Goal: Information Seeking & Learning: Understand process/instructions

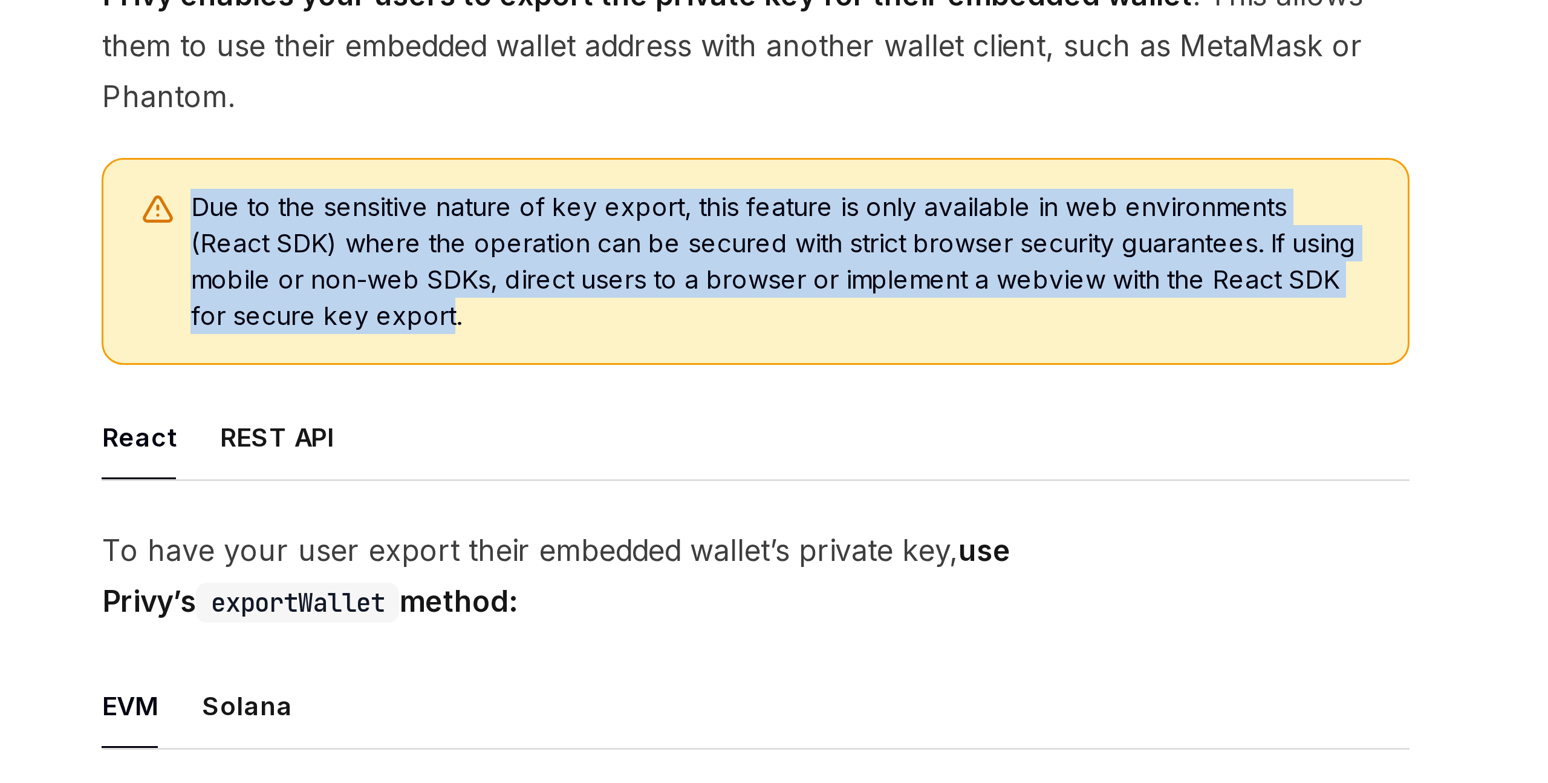
drag, startPoint x: 579, startPoint y: 230, endPoint x: 651, endPoint y: 266, distance: 80.6
click at [651, 266] on span "Due to the sensitive nature of key export, this feature is only available in we…" at bounding box center [775, 250] width 394 height 48
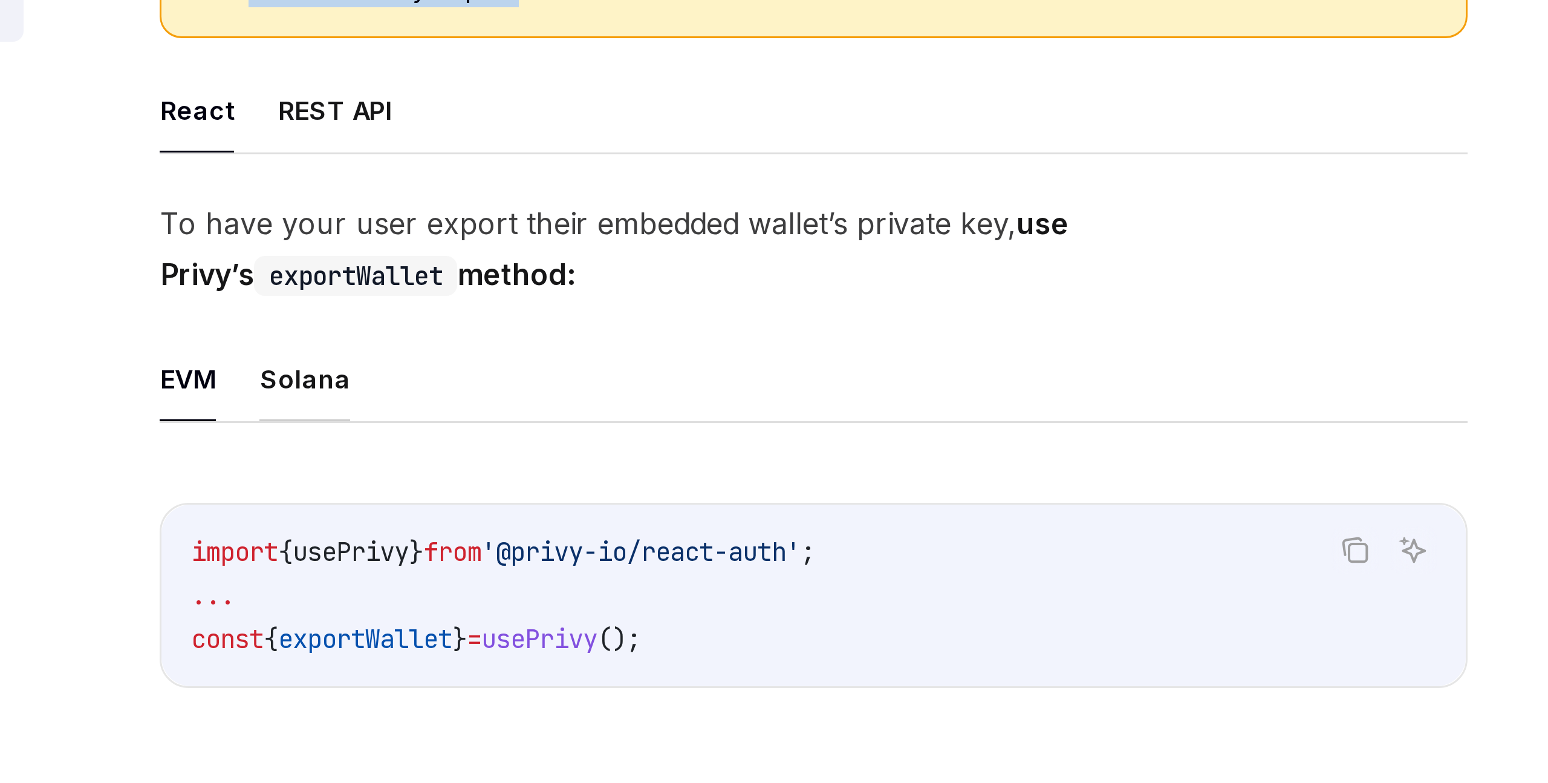
click at [595, 394] on button "Solana" at bounding box center [597, 397] width 30 height 28
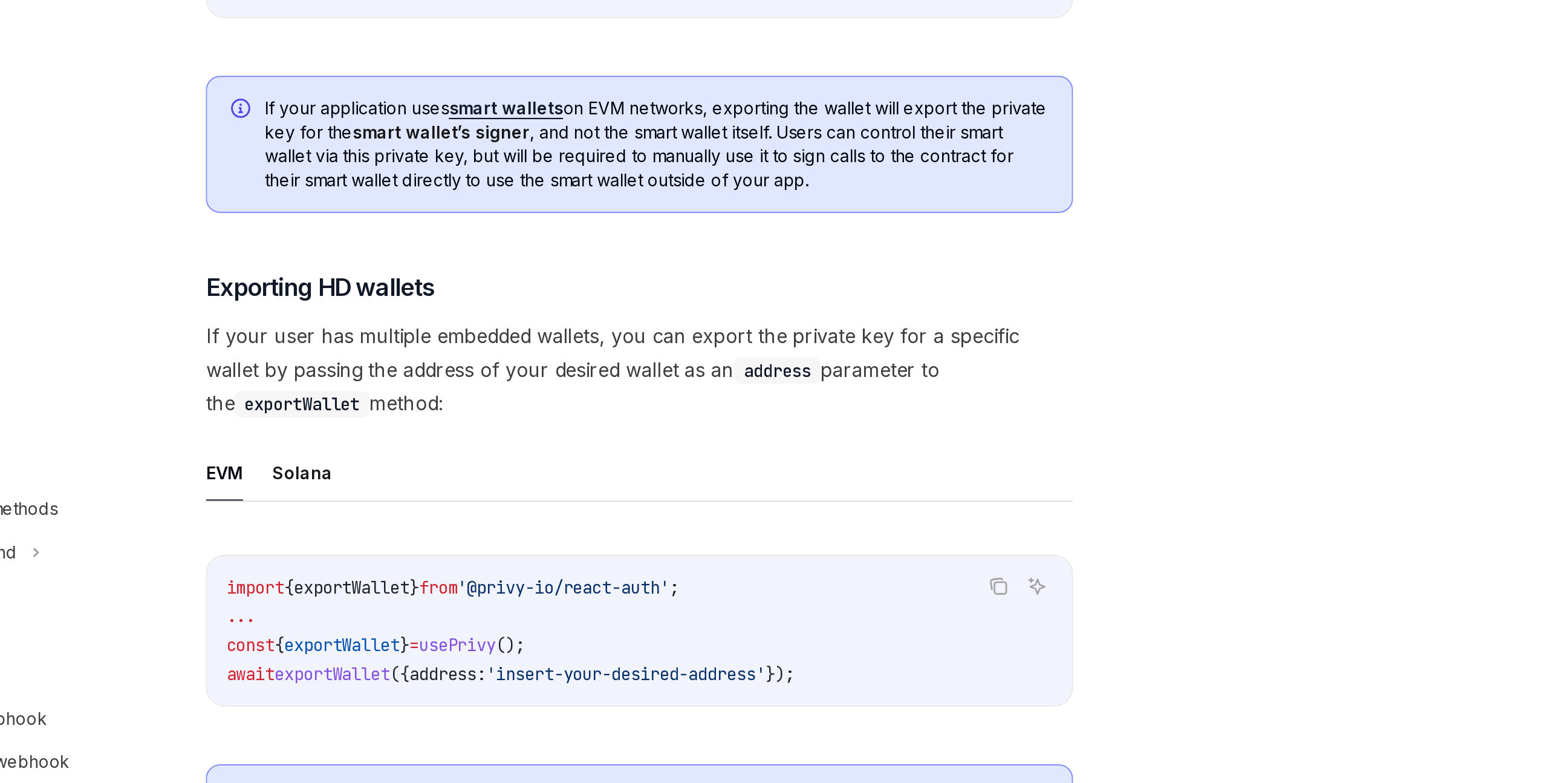
scroll to position [696, 0]
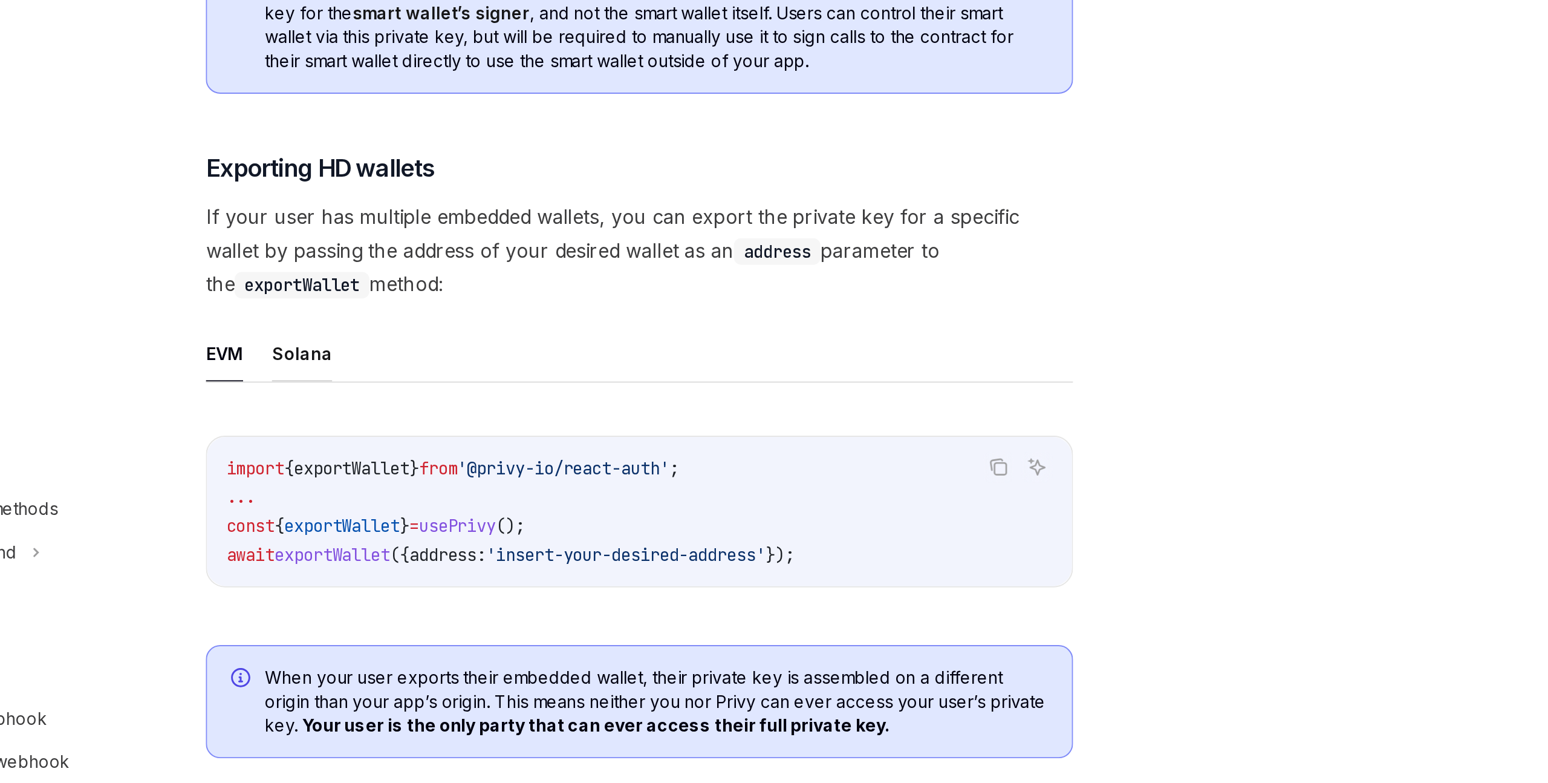
click at [602, 571] on button "Solana" at bounding box center [597, 566] width 30 height 28
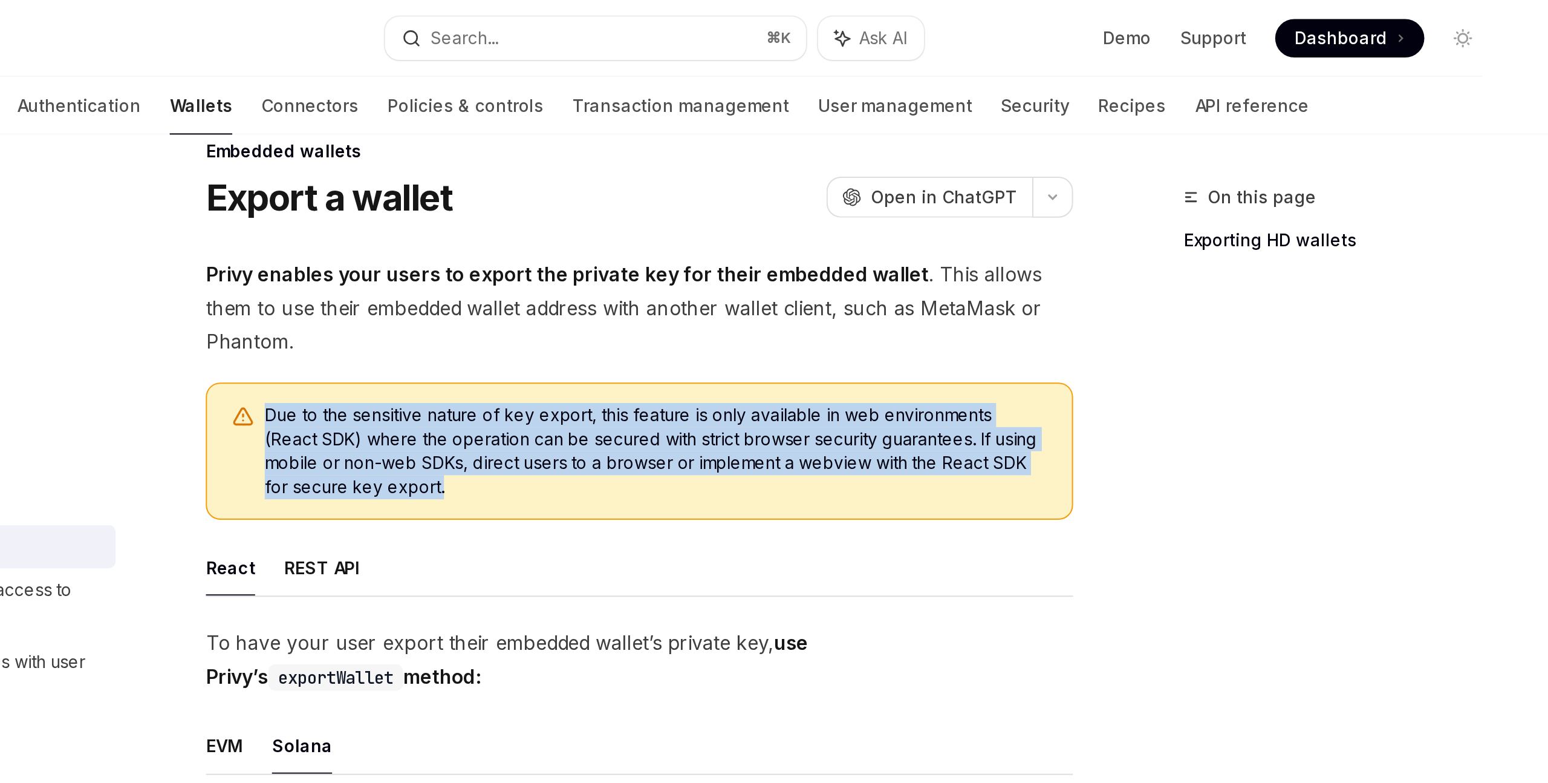
scroll to position [13, 0]
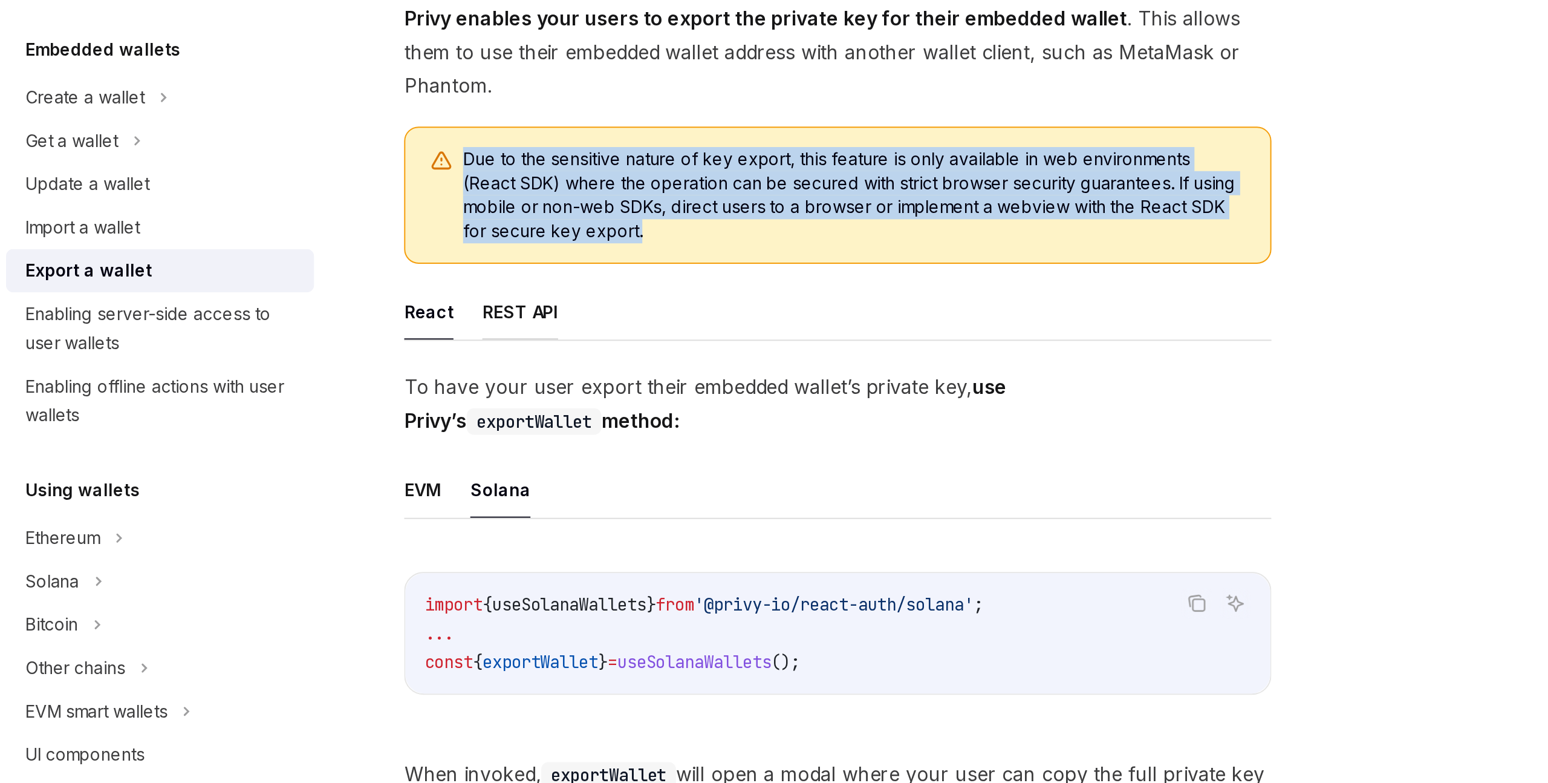
click at [598, 293] on button "REST API" at bounding box center [607, 295] width 38 height 28
type textarea "*"
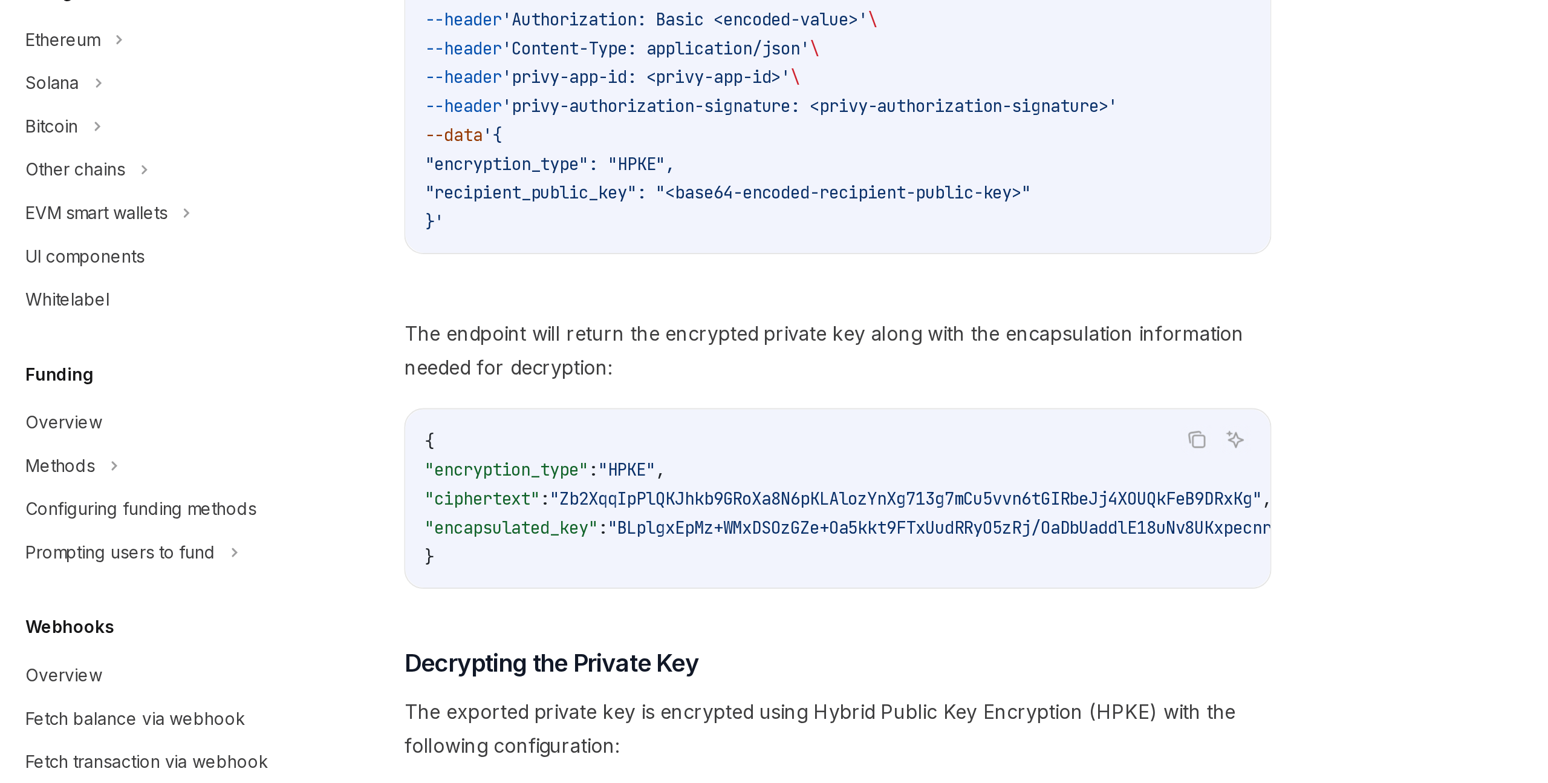
scroll to position [228, 0]
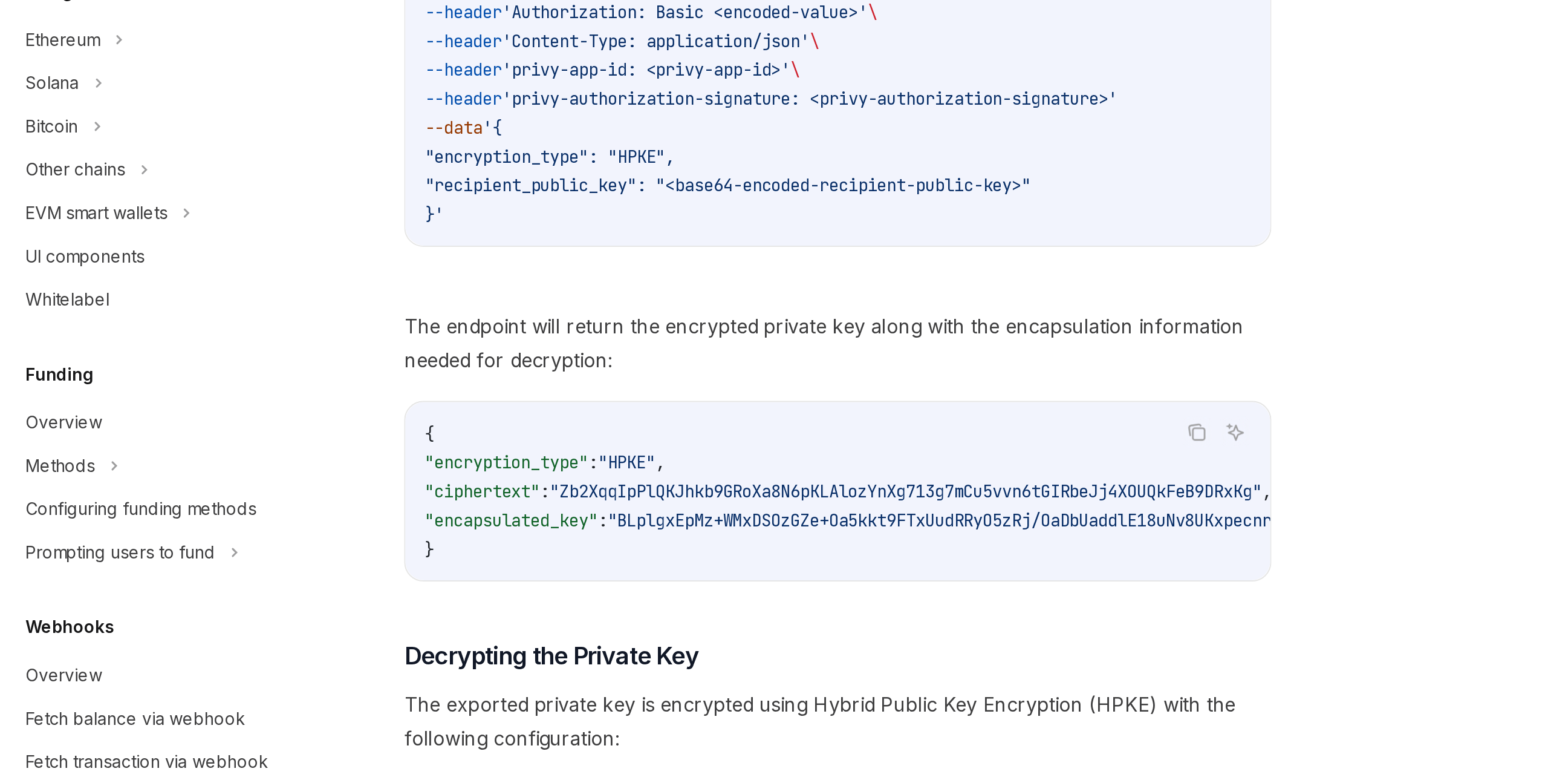
click at [681, 556] on span "The endpoint will return the encrypted private key along with the encapsulation…" at bounding box center [767, 561] width 436 height 34
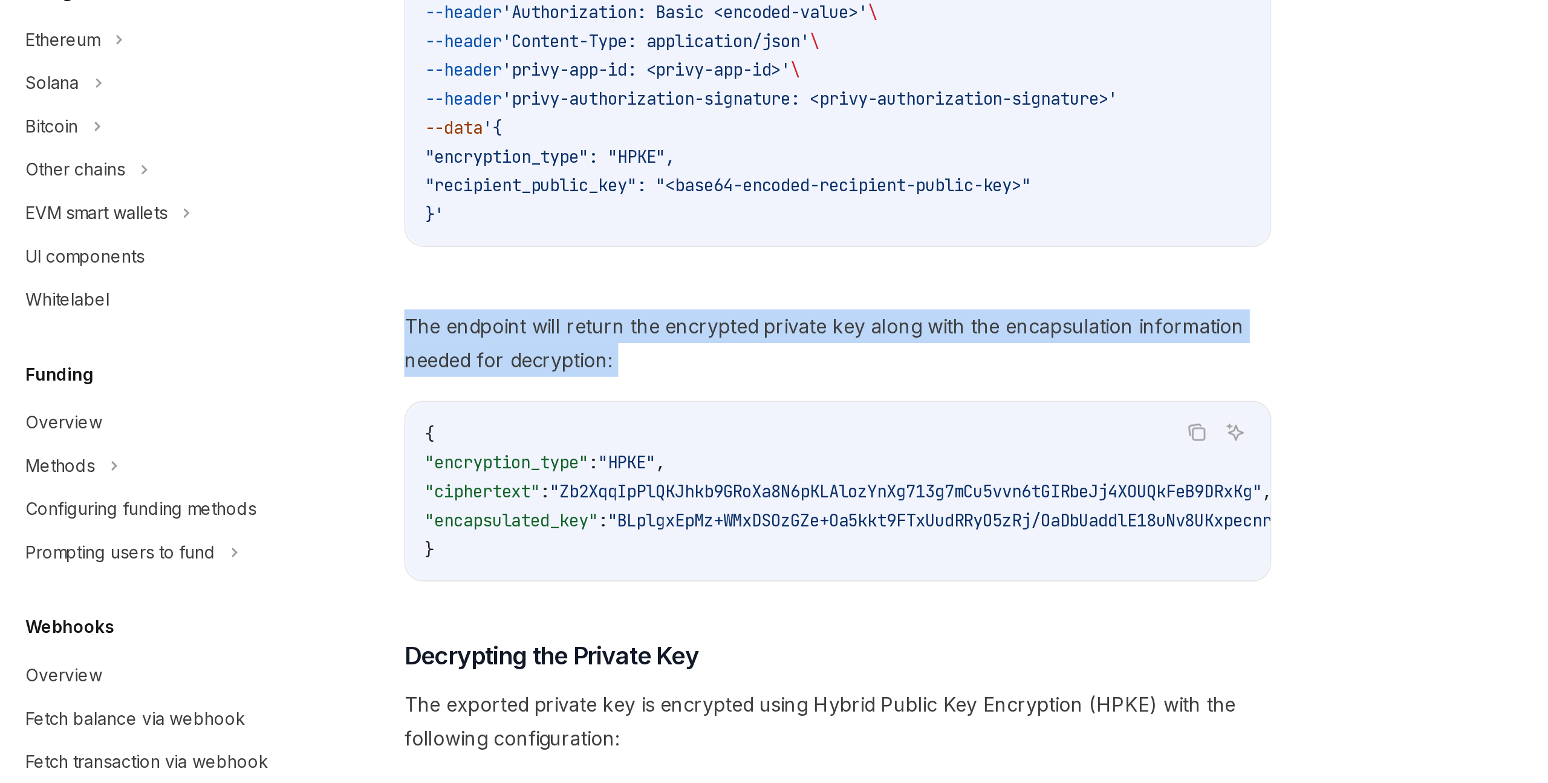
click at [681, 556] on span "The endpoint will return the encrypted private key along with the encapsulation…" at bounding box center [767, 561] width 436 height 34
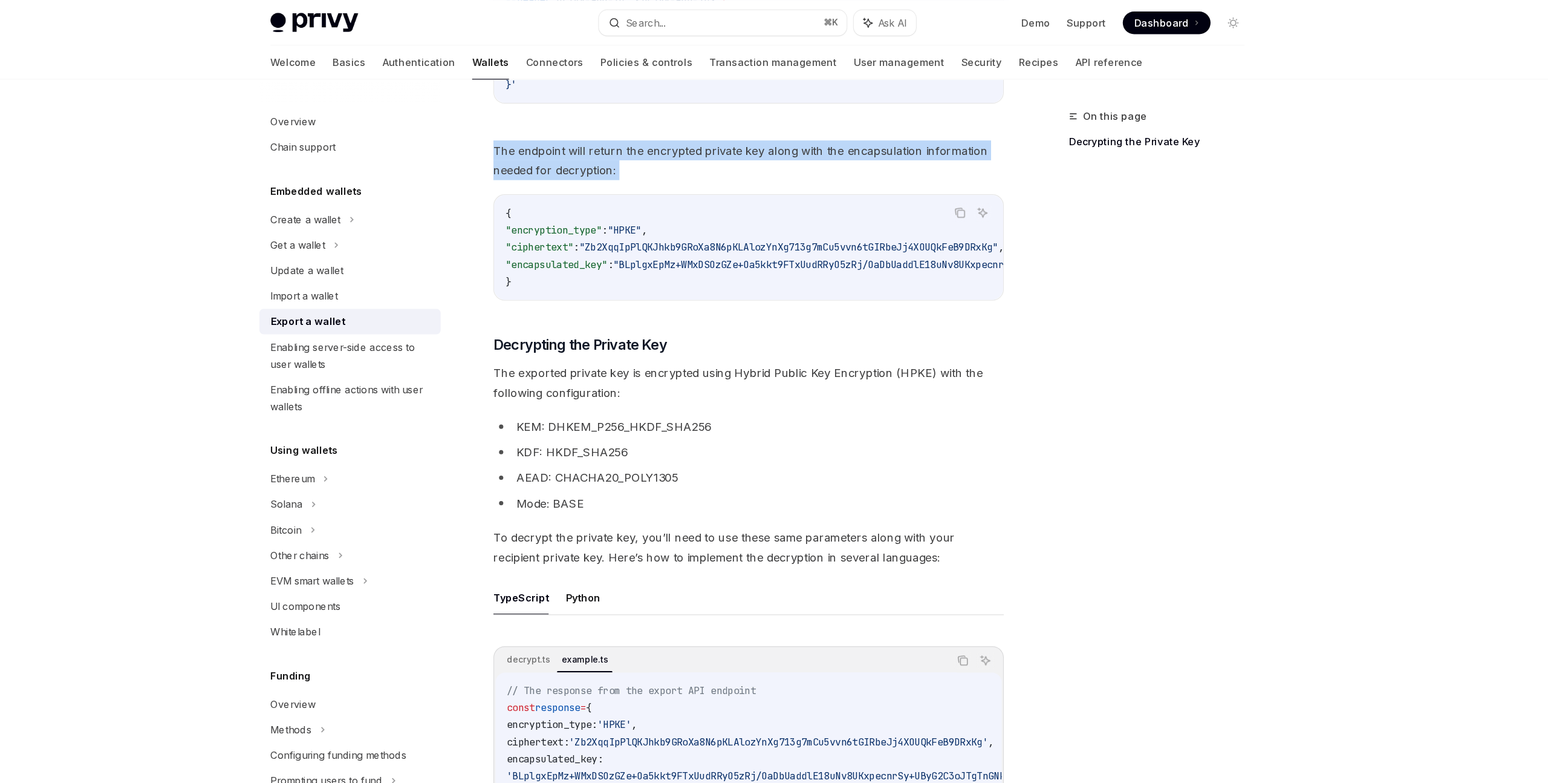
scroll to position [0, 0]
